Goal: Communication & Community: Answer question/provide support

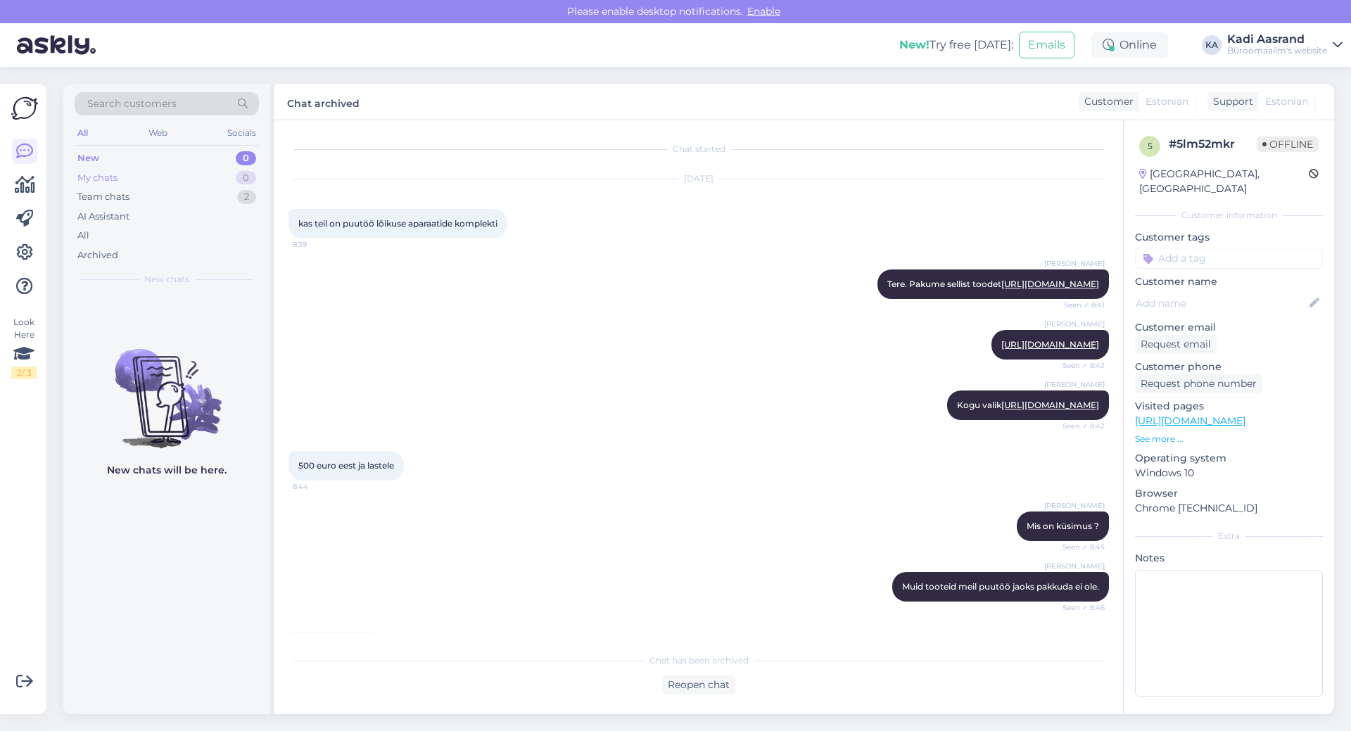
scroll to position [168, 0]
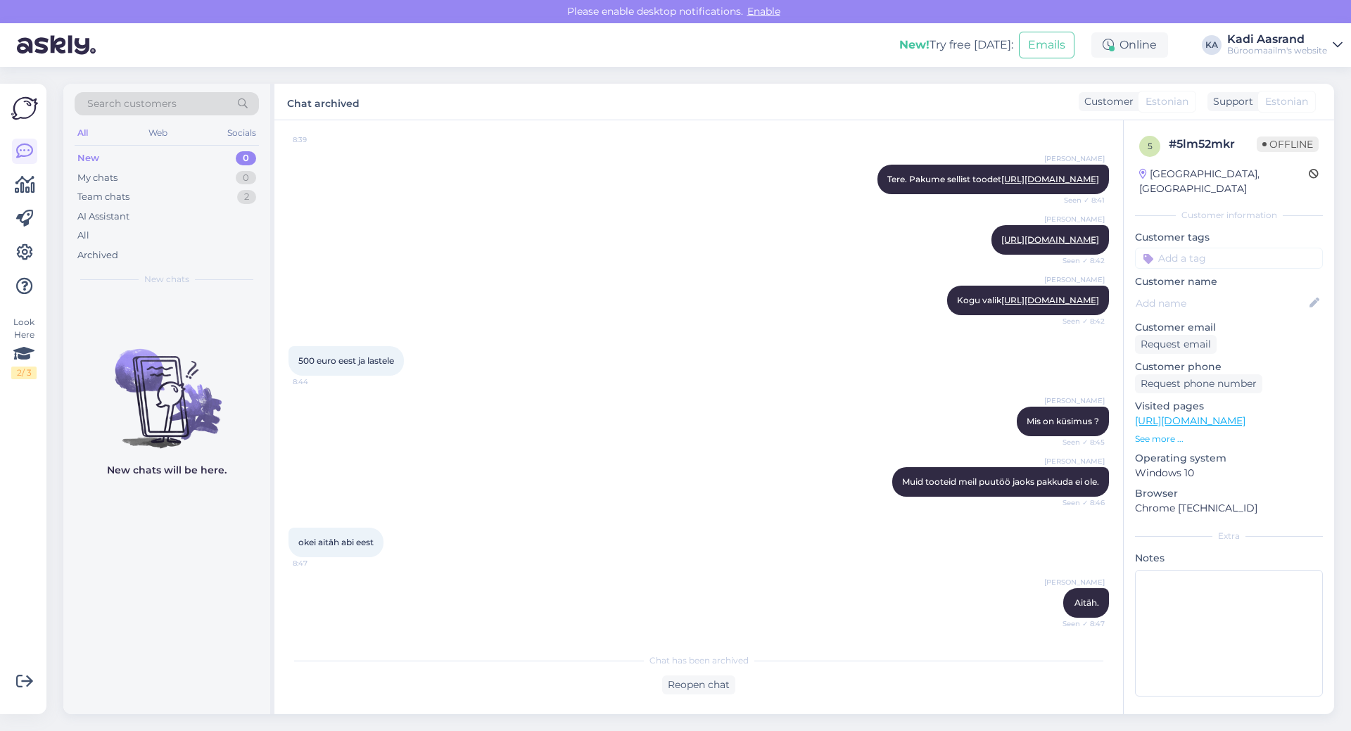
click at [651, 407] on div "[PERSON_NAME] Mis on küsimus ? Seen ✓ 8:45" at bounding box center [699, 421] width 821 height 61
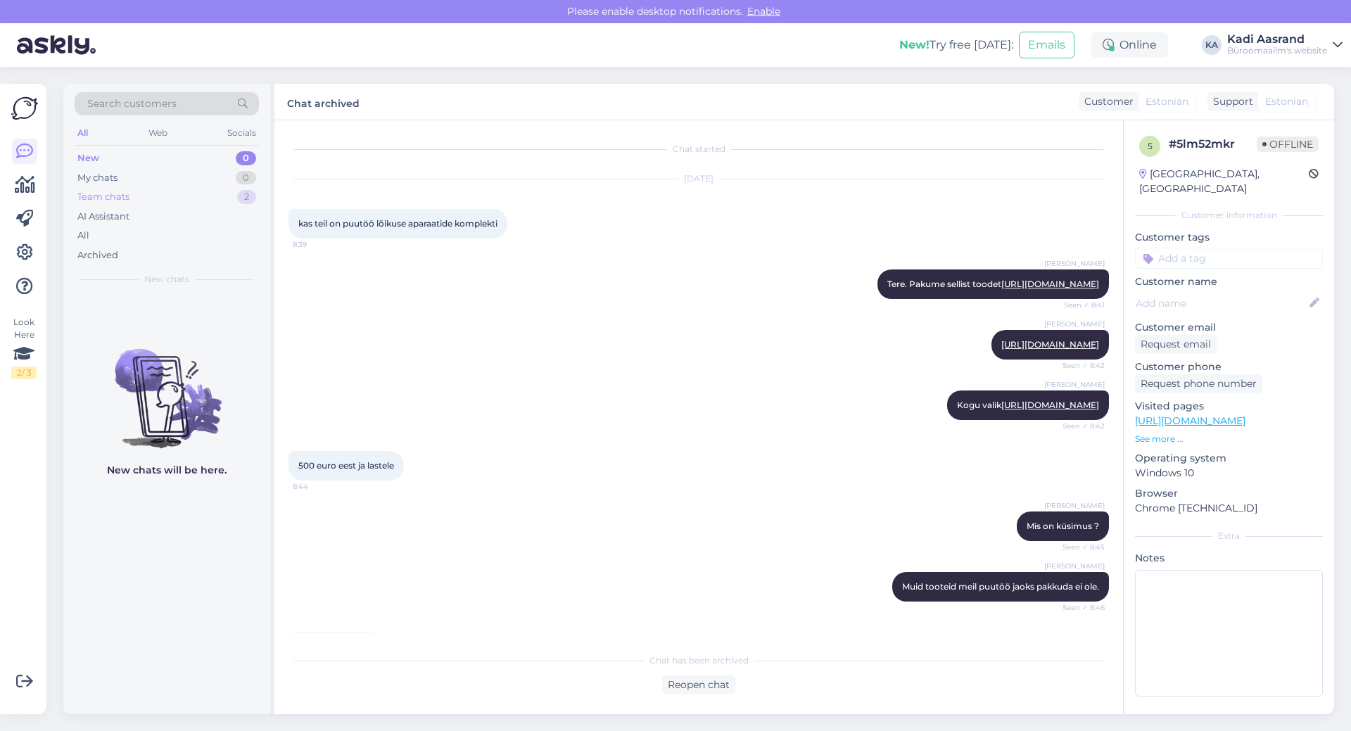
click at [133, 200] on div "Team chats 2" at bounding box center [167, 197] width 184 height 20
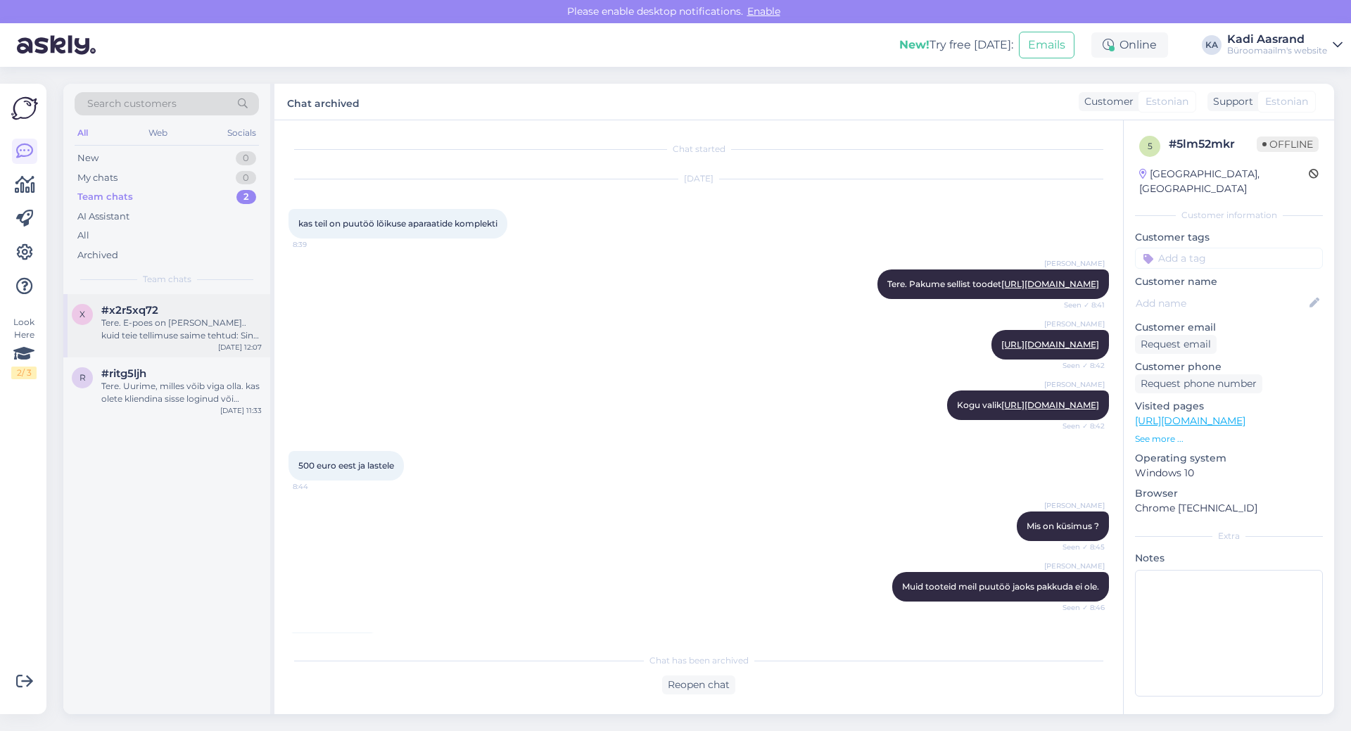
click at [172, 317] on div "Tere. E-poes on [PERSON_NAME].. kuid teie tellimuse saime tehtud: Sinu tellimus…" at bounding box center [181, 329] width 160 height 25
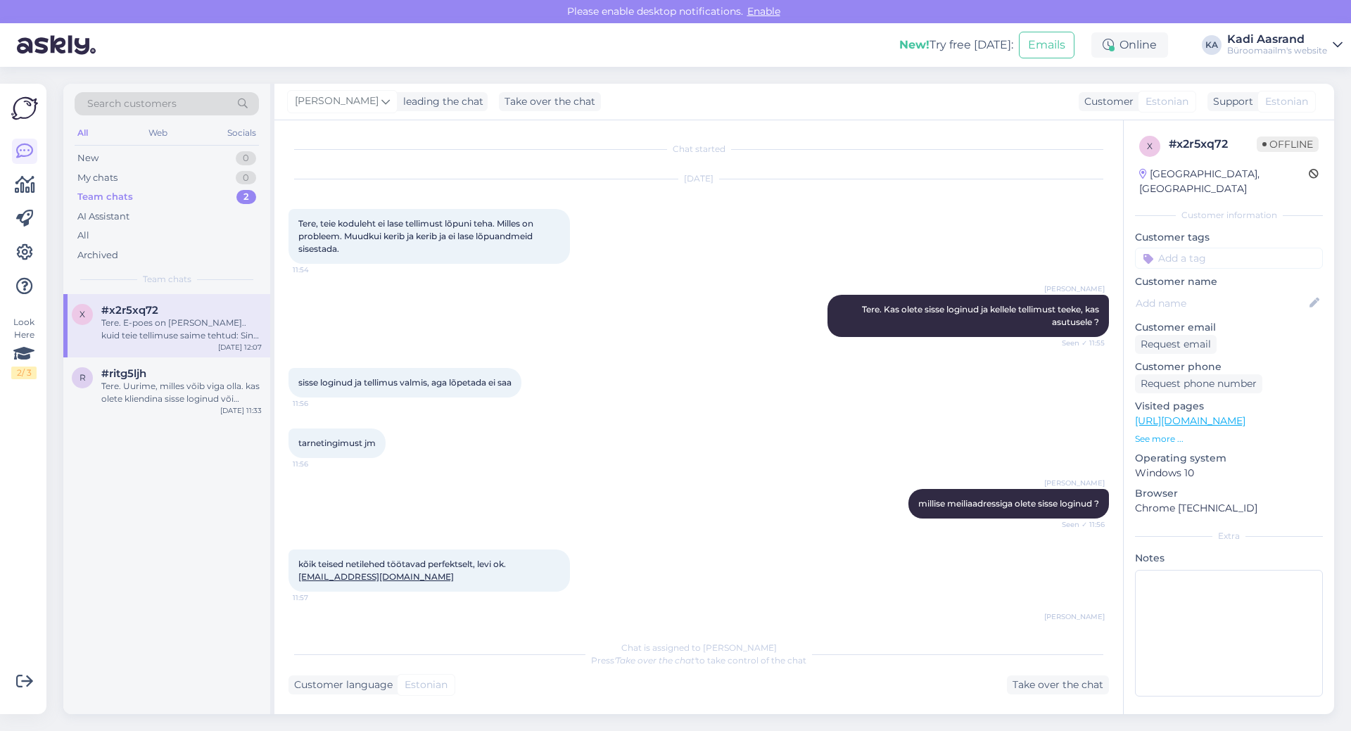
scroll to position [388, 0]
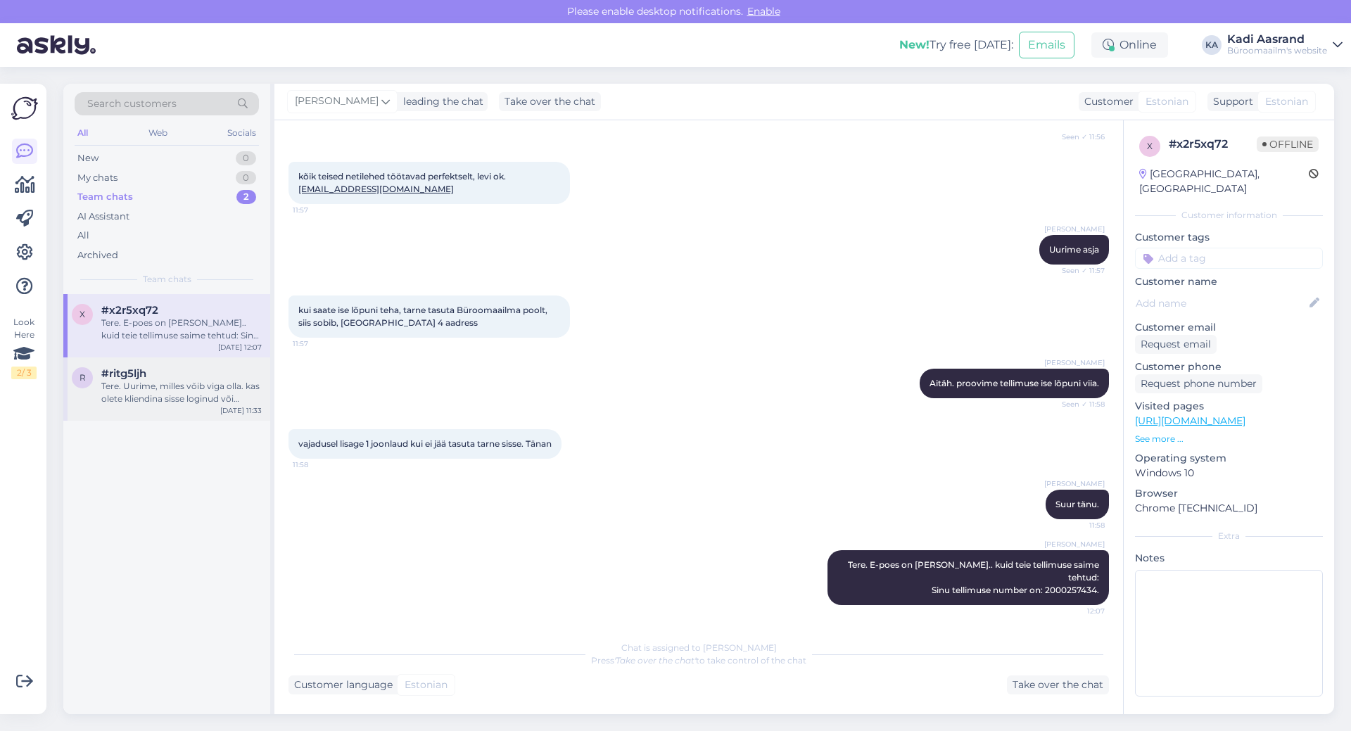
click at [153, 369] on div "#ritg5ljh" at bounding box center [181, 373] width 160 height 13
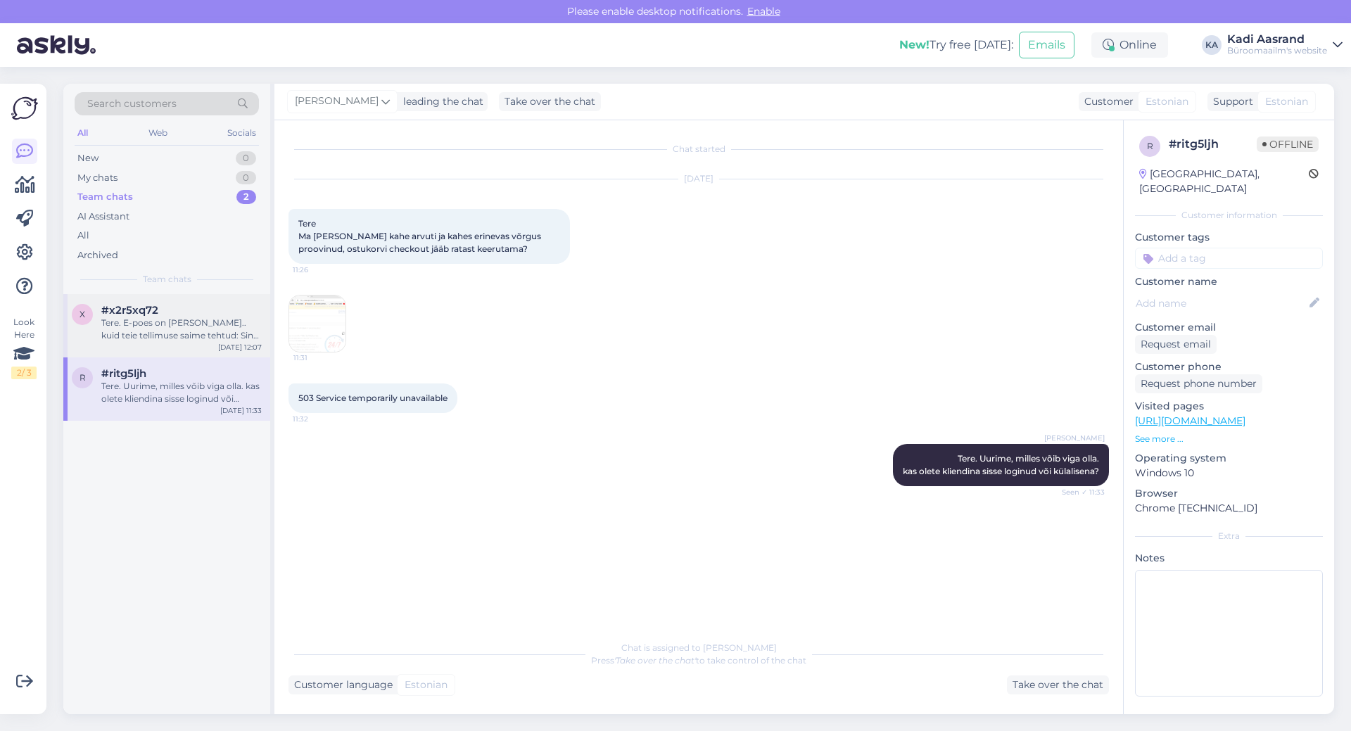
click at [133, 324] on div "Tere. E-poes on [PERSON_NAME].. kuid teie tellimuse saime tehtud: Sinu tellimus…" at bounding box center [181, 329] width 160 height 25
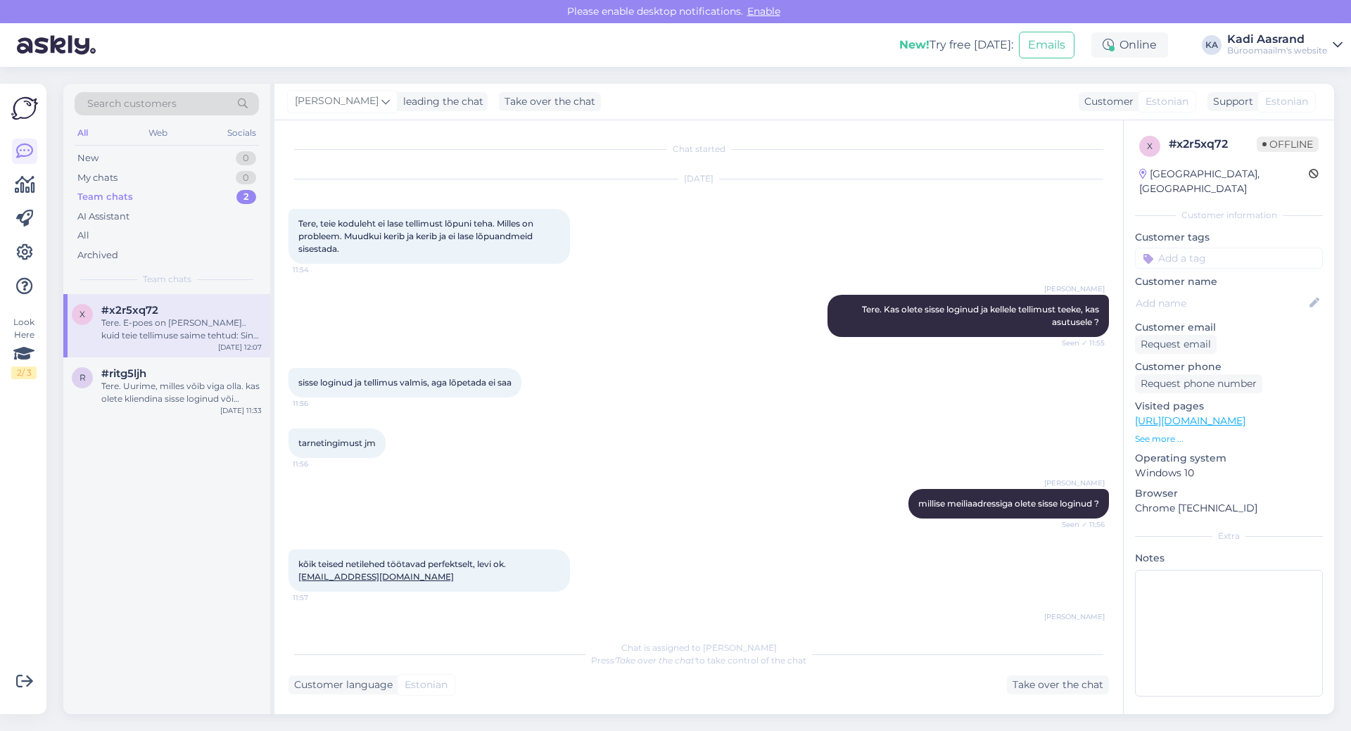
scroll to position [388, 0]
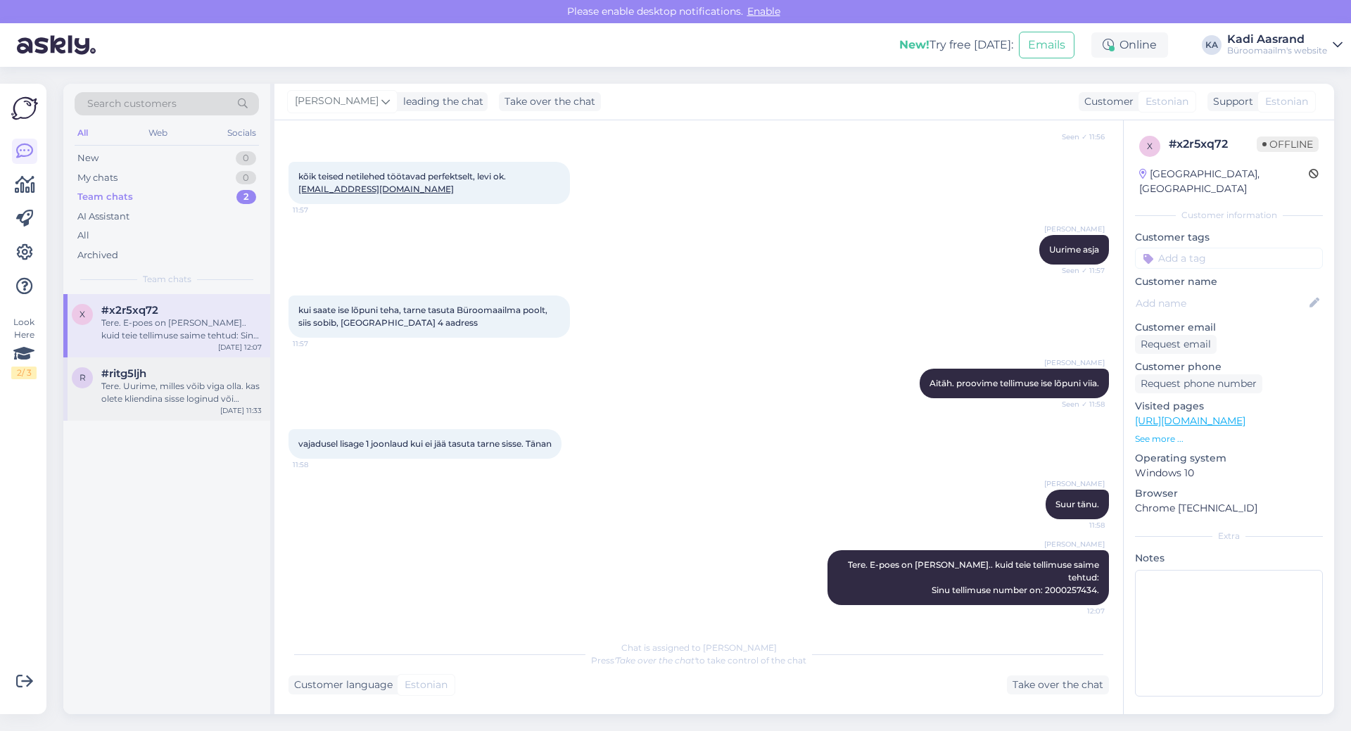
click at [201, 398] on div "Tere. Uurime, milles võib viga olla. kas olete kliendina sisse loginud või küla…" at bounding box center [181, 392] width 160 height 25
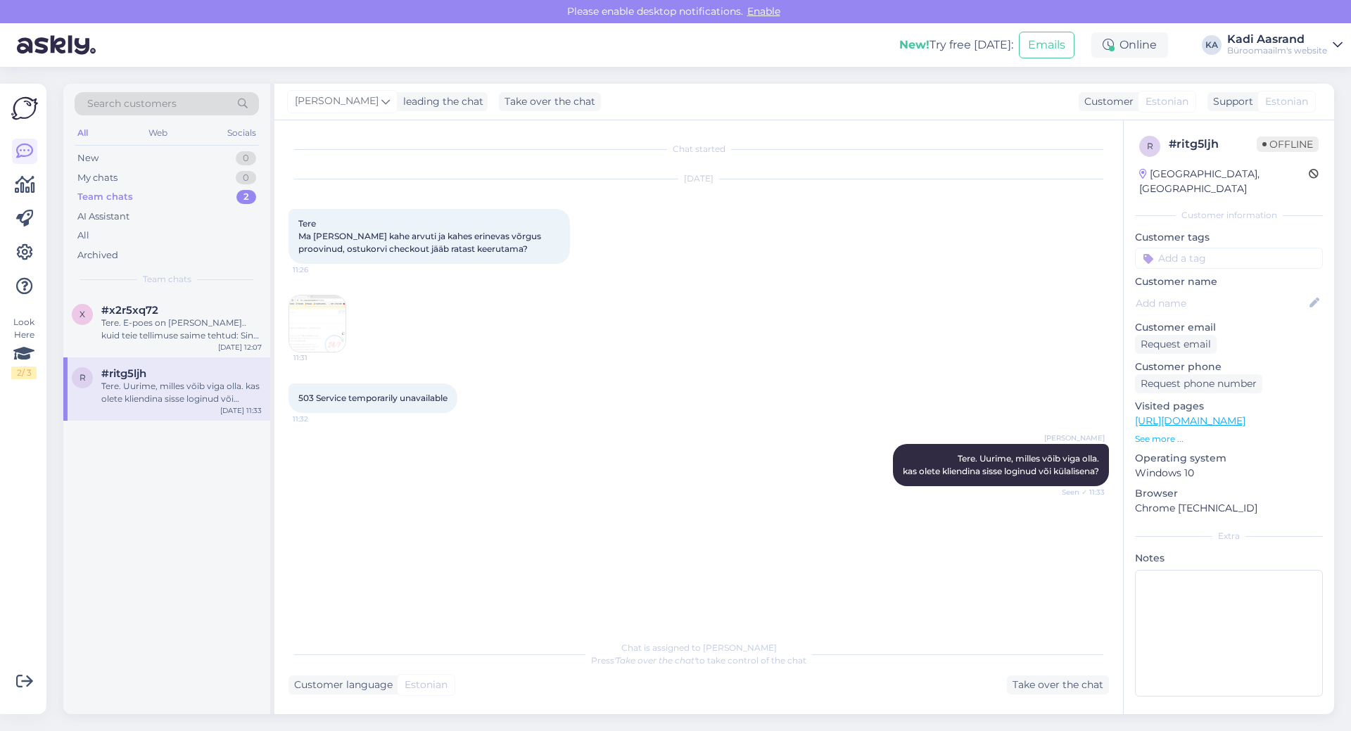
scroll to position [0, 0]
click at [103, 155] on div "New 2" at bounding box center [167, 158] width 184 height 20
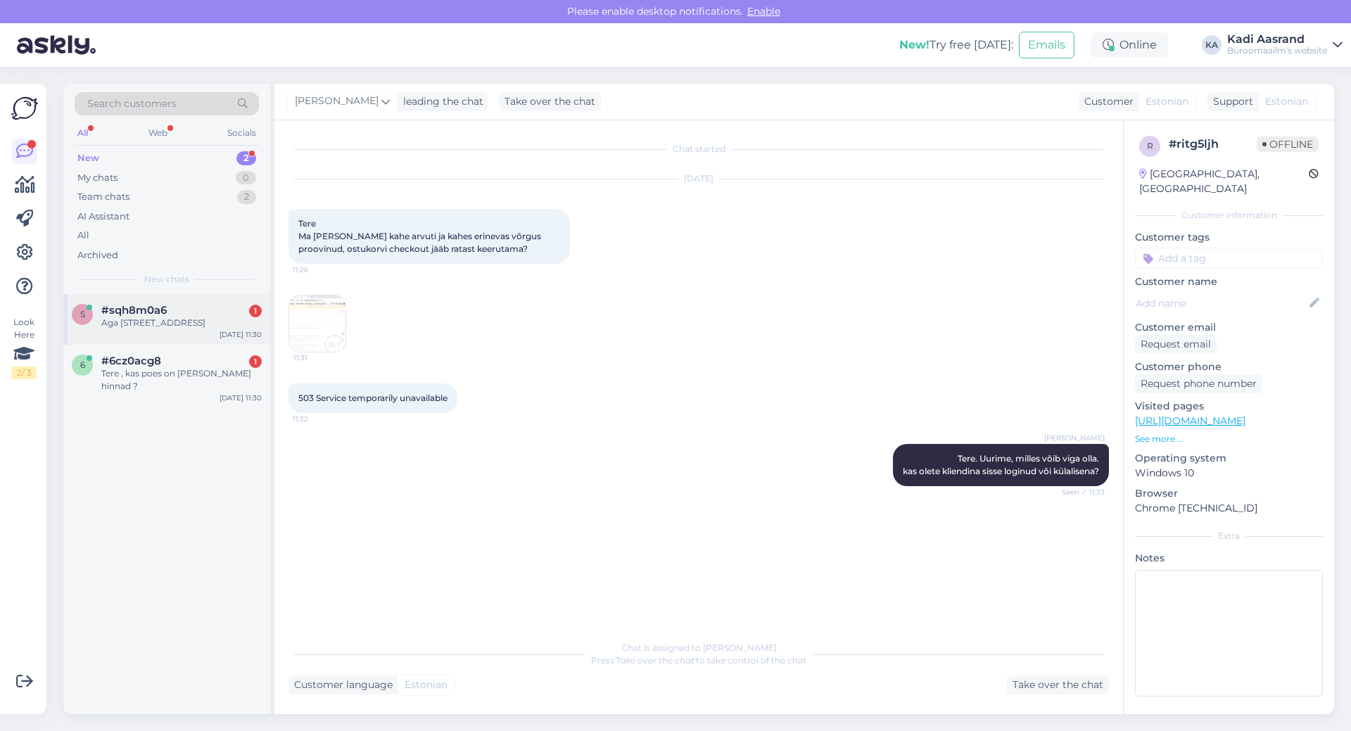
click at [187, 319] on div "Aga [STREET_ADDRESS]" at bounding box center [181, 323] width 160 height 13
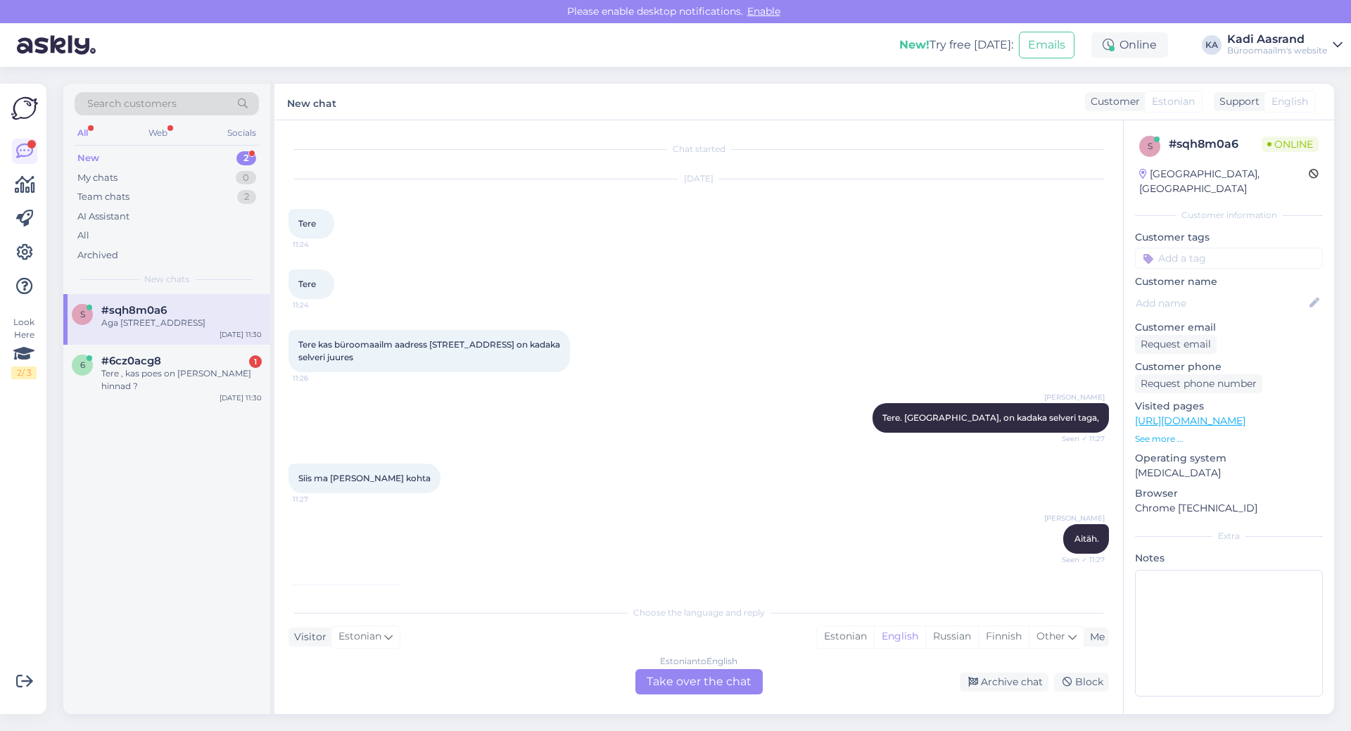
scroll to position [44, 0]
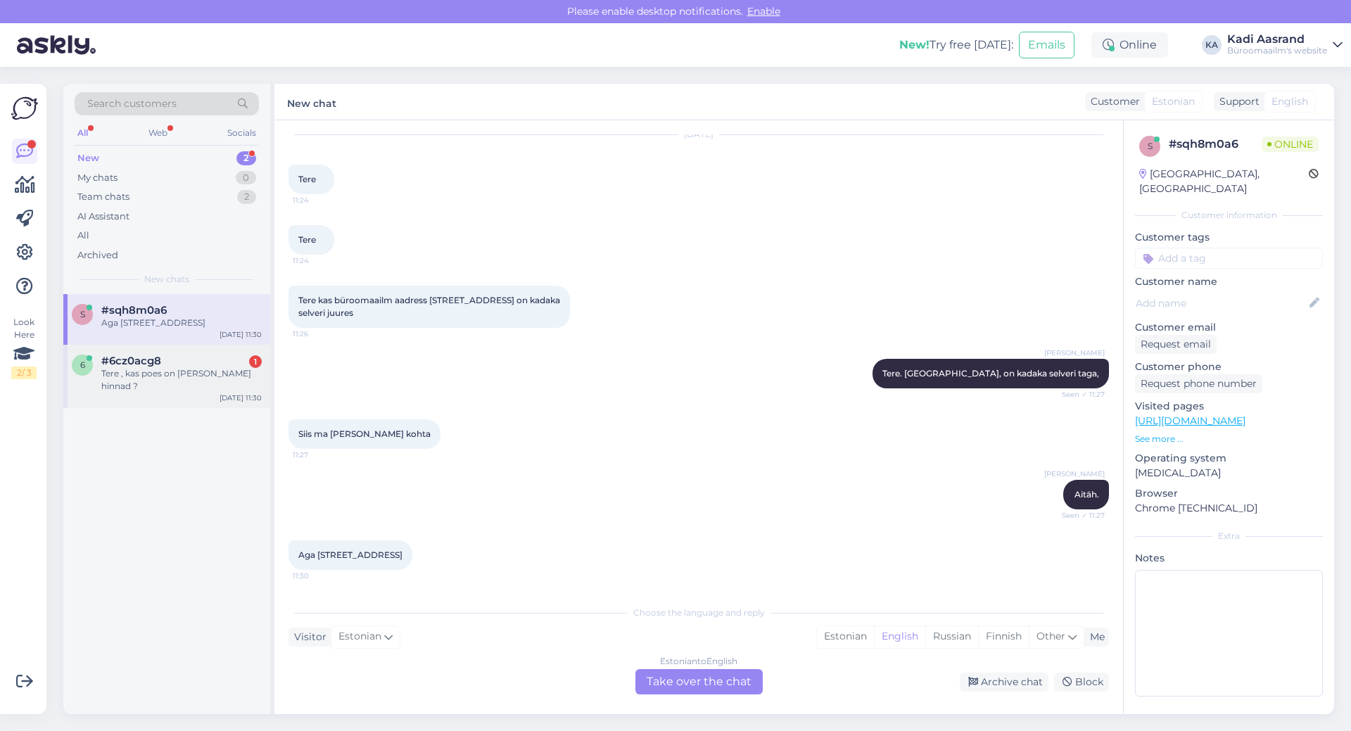
click at [141, 384] on div "6 #6cz0acg8 1 Tere , kas poes on [PERSON_NAME] hinnad ? [DATE] 11:30" at bounding box center [166, 376] width 207 height 63
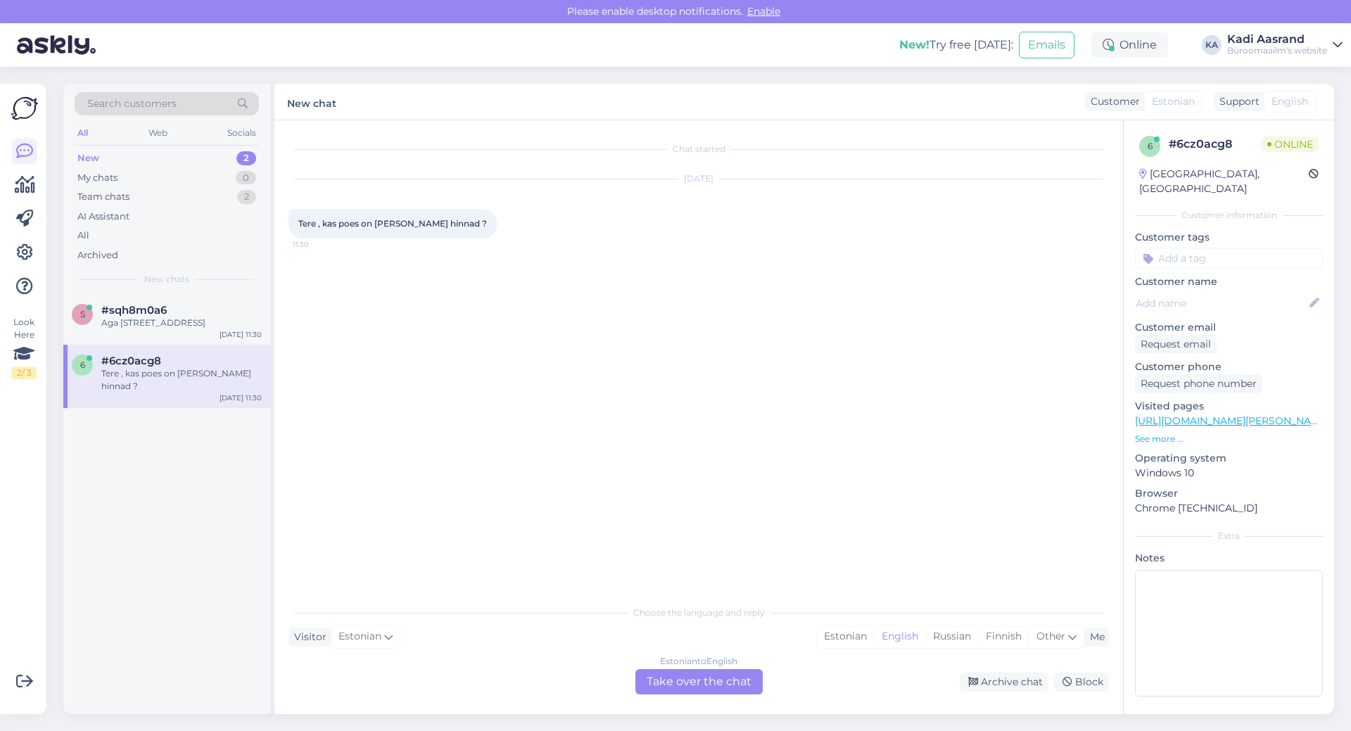
click at [366, 345] on div "Chat started [DATE] Tere , kas poes on [PERSON_NAME] hinnad ? 11:30" at bounding box center [705, 359] width 833 height 451
click at [845, 645] on div "Estonian" at bounding box center [845, 636] width 57 height 21
click at [720, 681] on div "Estonian to Estonian Take over the chat" at bounding box center [699, 681] width 127 height 25
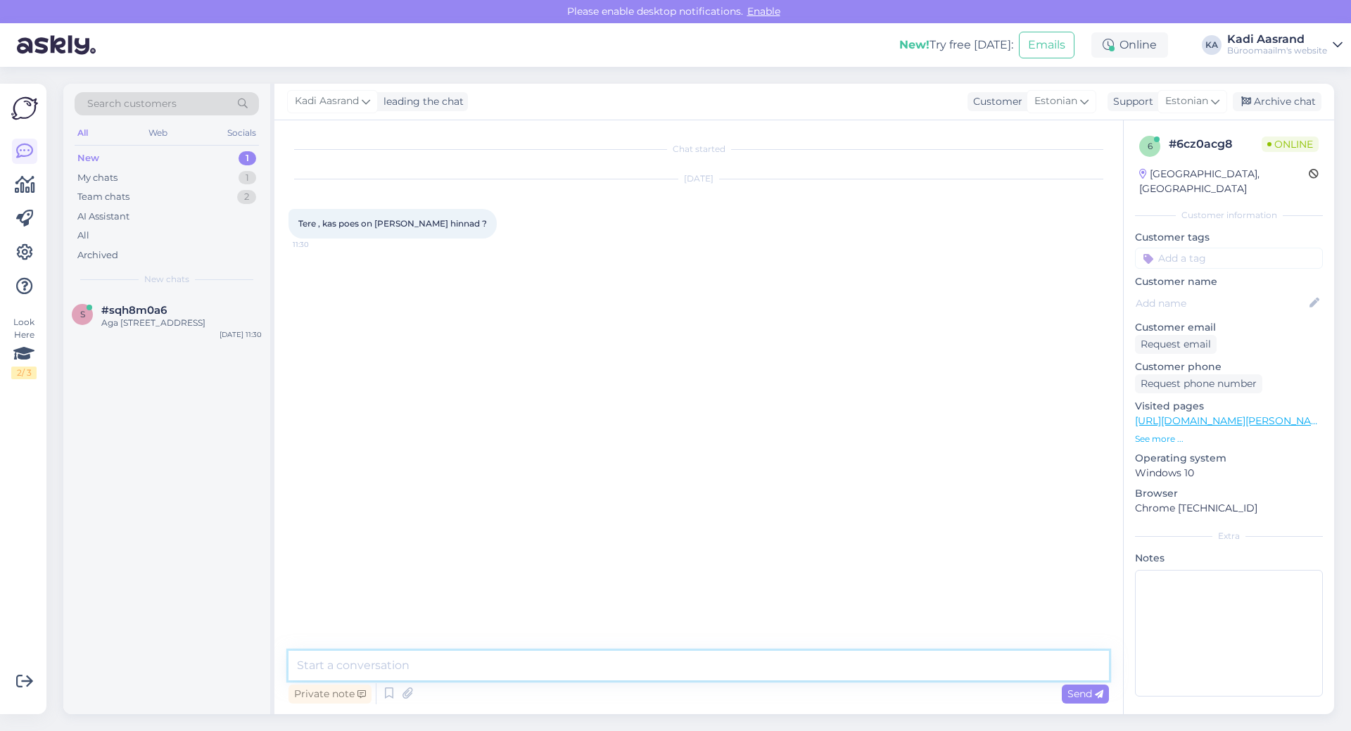
click at [716, 664] on textarea at bounding box center [699, 666] width 821 height 30
type textarea "Tere, Poes peaksid kehtima täpselt [PERSON_NAME] hinnad, mis on meil e-poes."
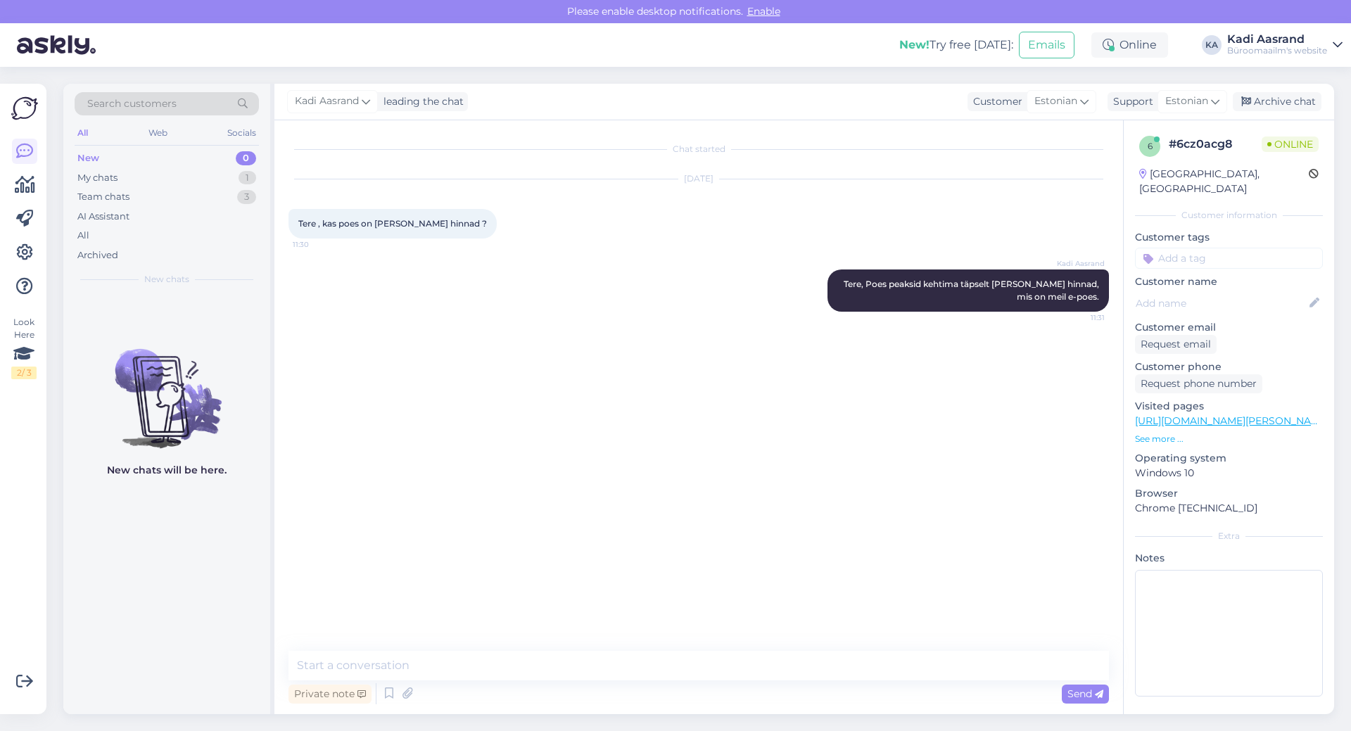
click at [153, 156] on div "New 0" at bounding box center [167, 158] width 184 height 20
click at [151, 194] on div "Team chats 3" at bounding box center [167, 197] width 184 height 20
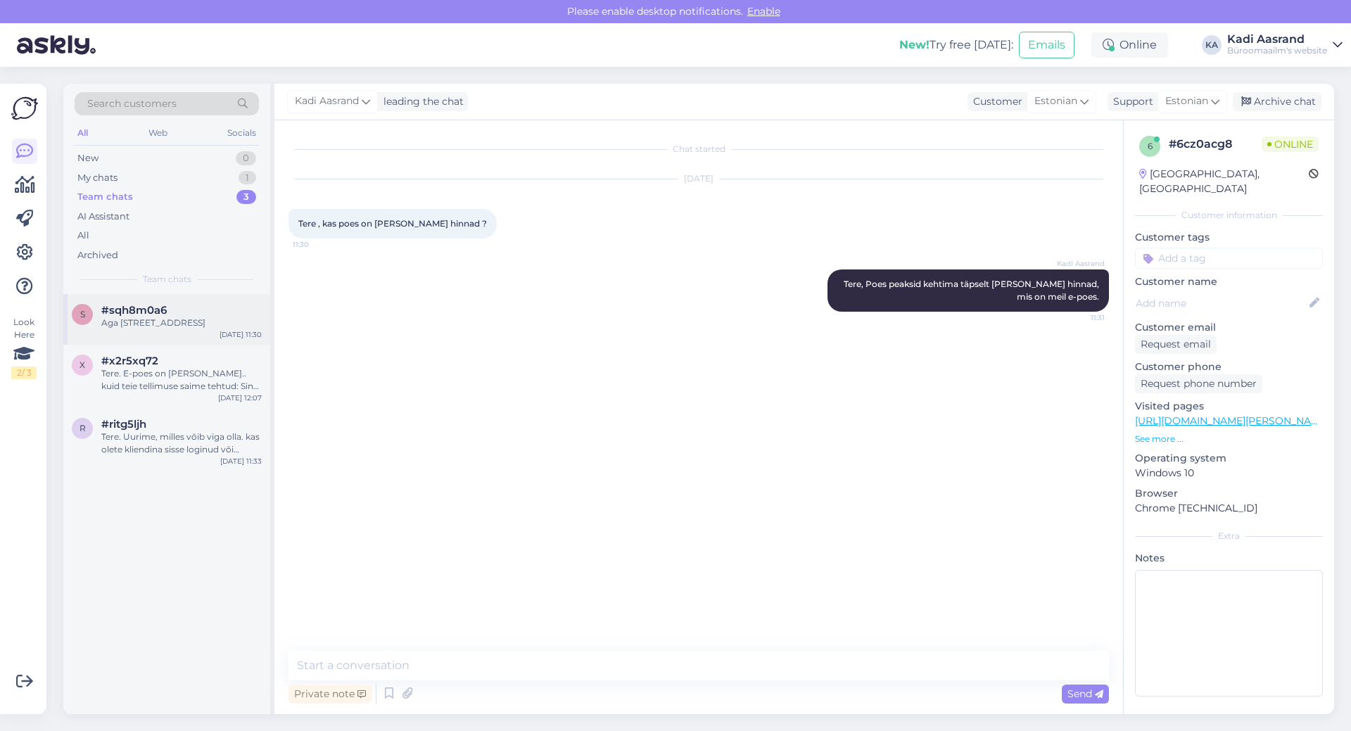
click at [174, 324] on div "Aga [STREET_ADDRESS]" at bounding box center [181, 323] width 160 height 13
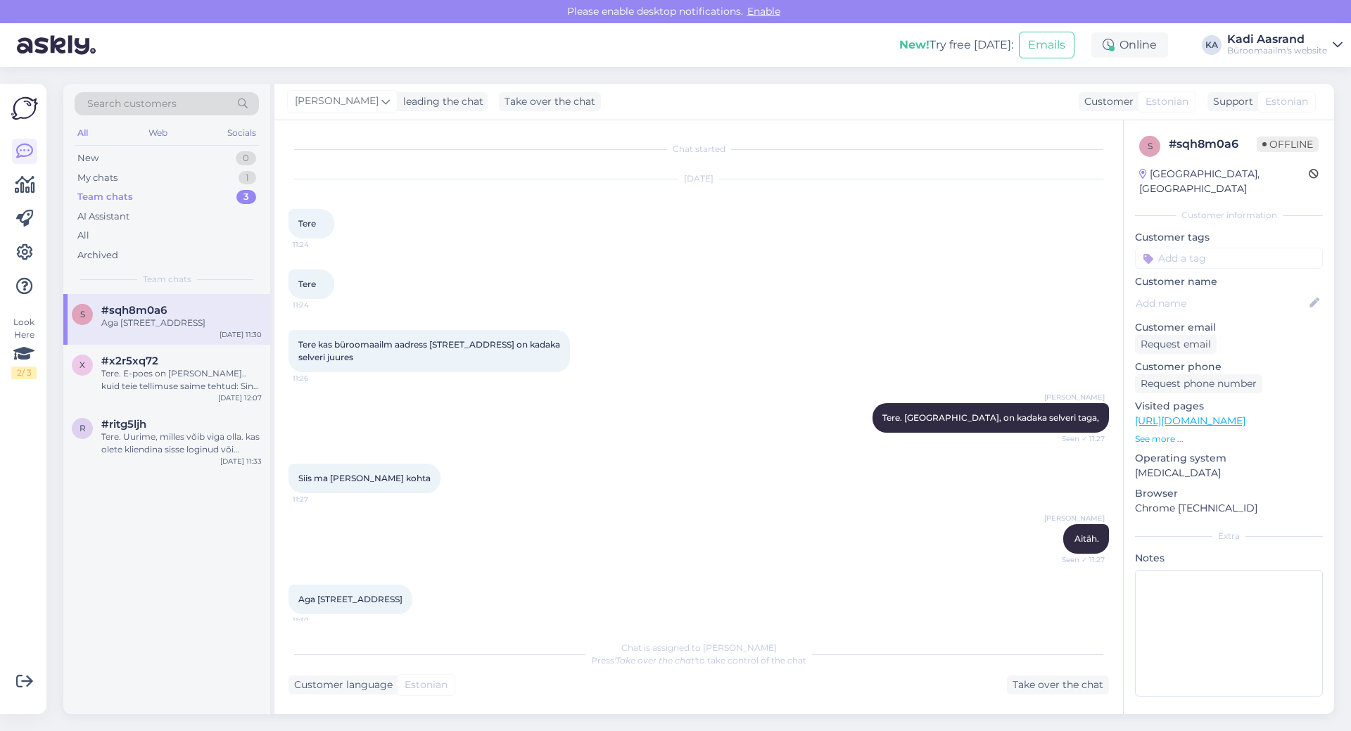
scroll to position [9, 0]
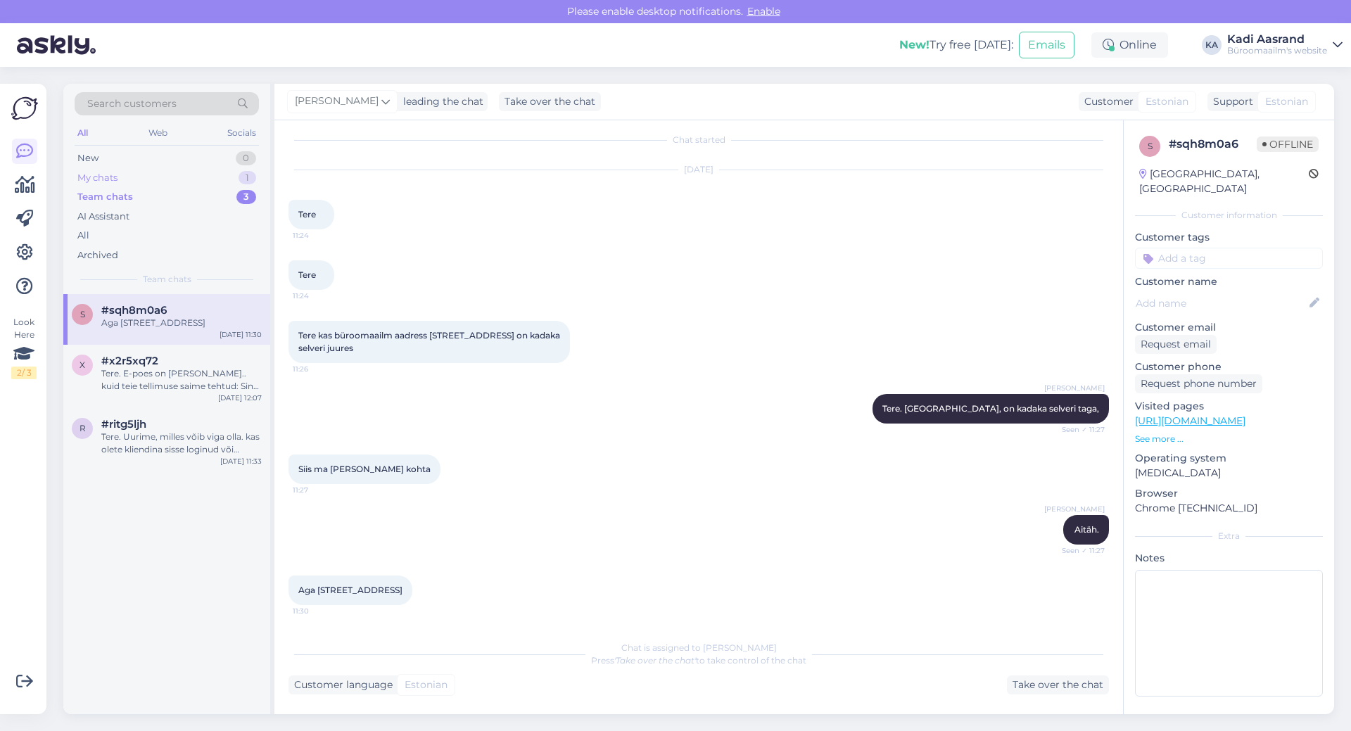
click at [167, 174] on div "My chats 1" at bounding box center [167, 178] width 184 height 20
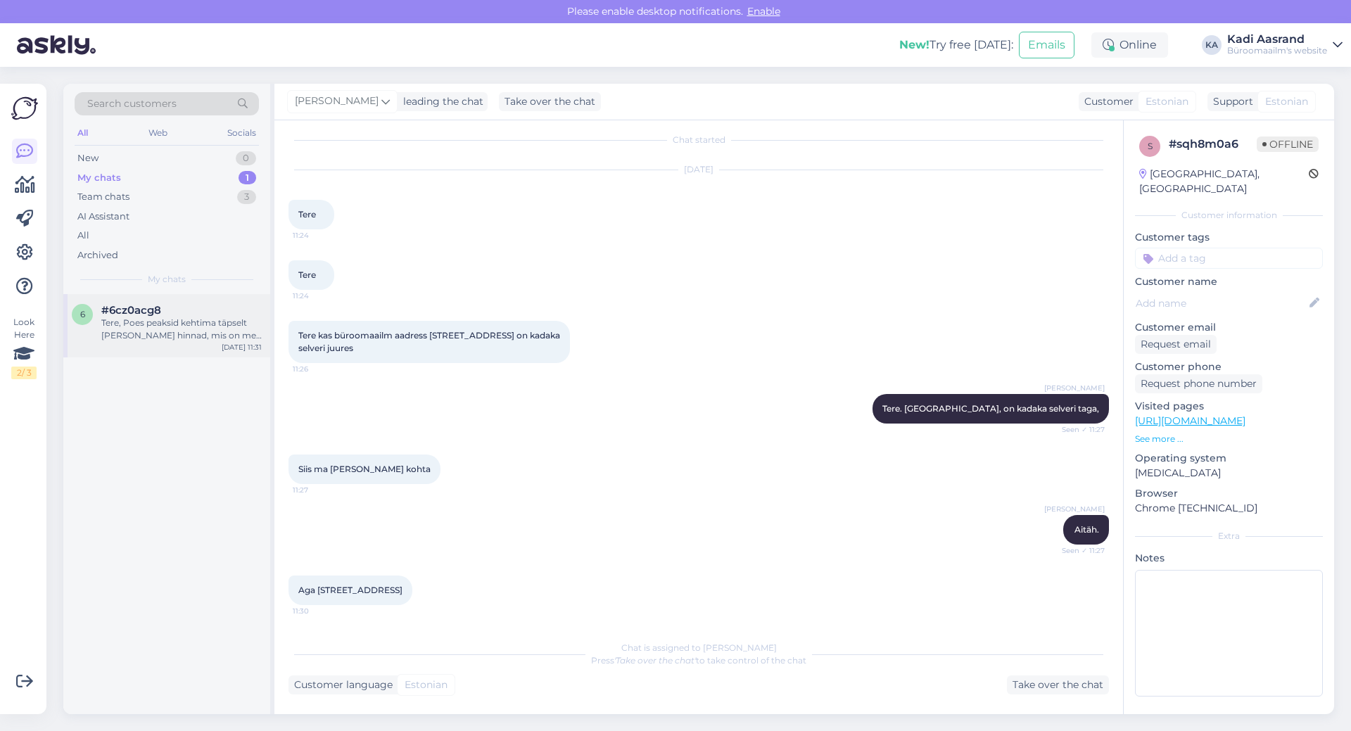
click at [196, 329] on div "Tere, Poes peaksid kehtima täpselt [PERSON_NAME] hinnad, mis on meil e-poes." at bounding box center [181, 329] width 160 height 25
